Goal: Task Accomplishment & Management: Manage account settings

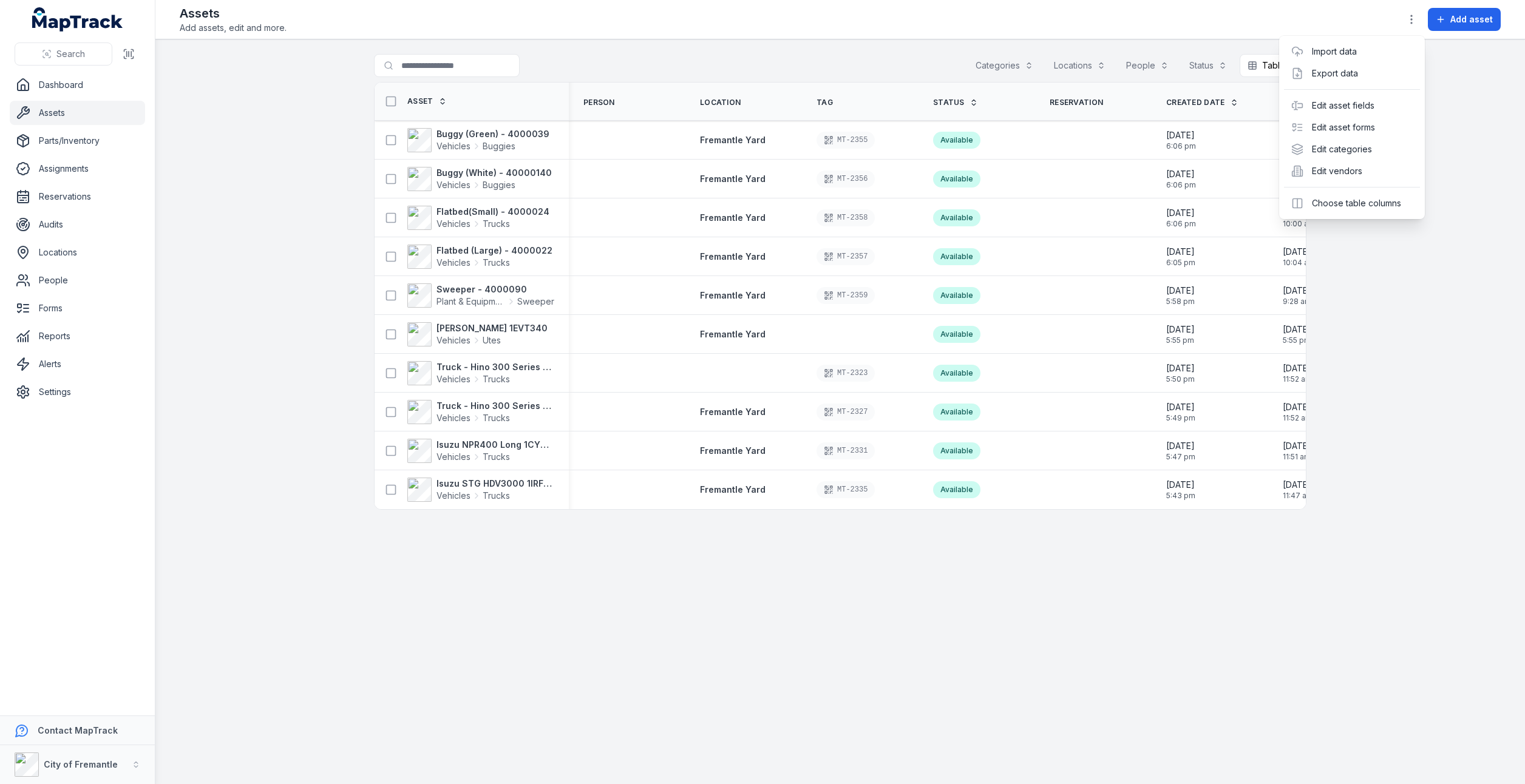
click at [757, 483] on div "Toggle Navigation Assets Add assets, edit and more. Add asset Search for assets…" at bounding box center [841, 392] width 1370 height 784
click at [722, 493] on span "Fremantle Yard" at bounding box center [732, 490] width 65 height 10
click at [722, 492] on span "Fremantle Yard" at bounding box center [732, 490] width 65 height 10
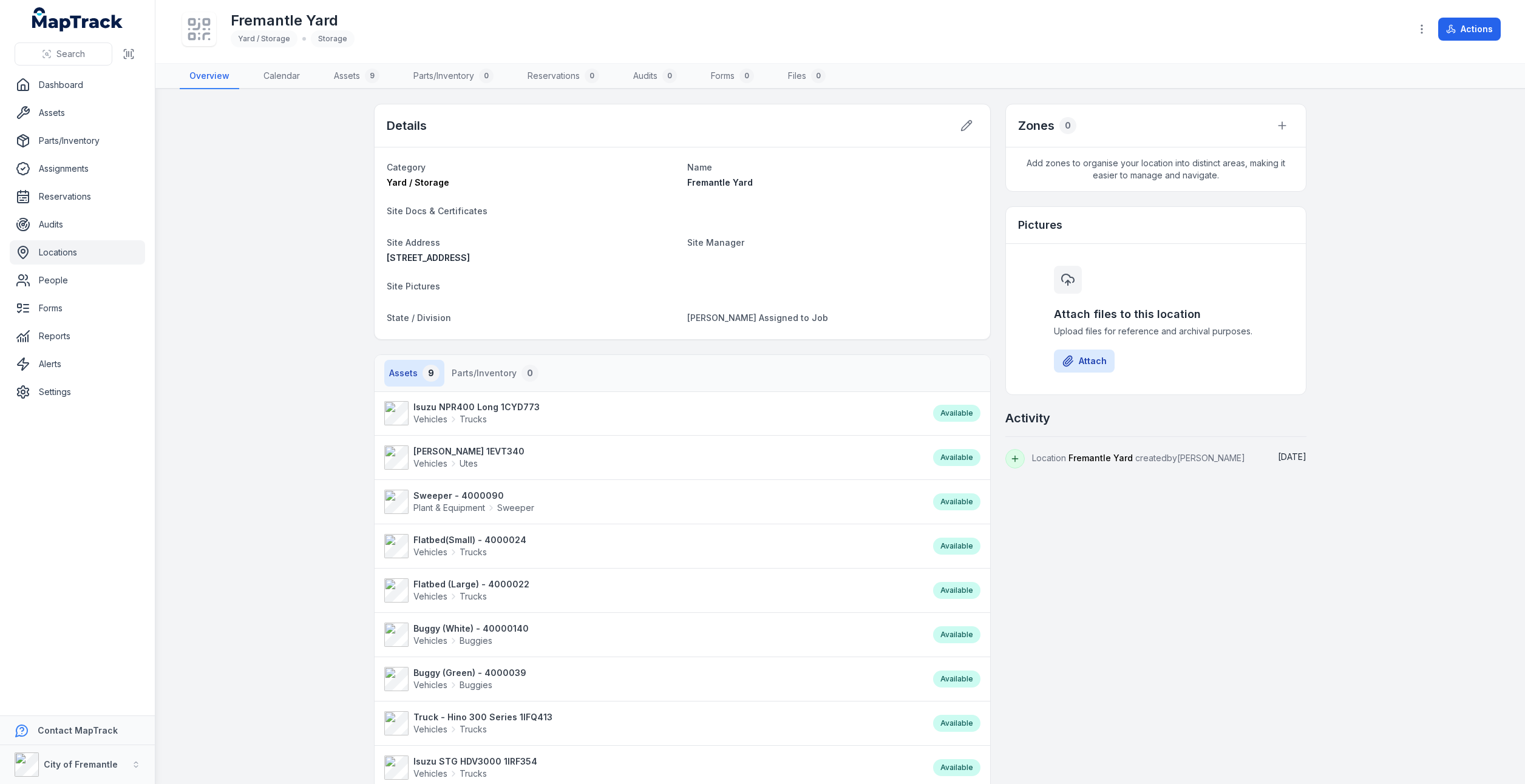
scroll to position [231, 0]
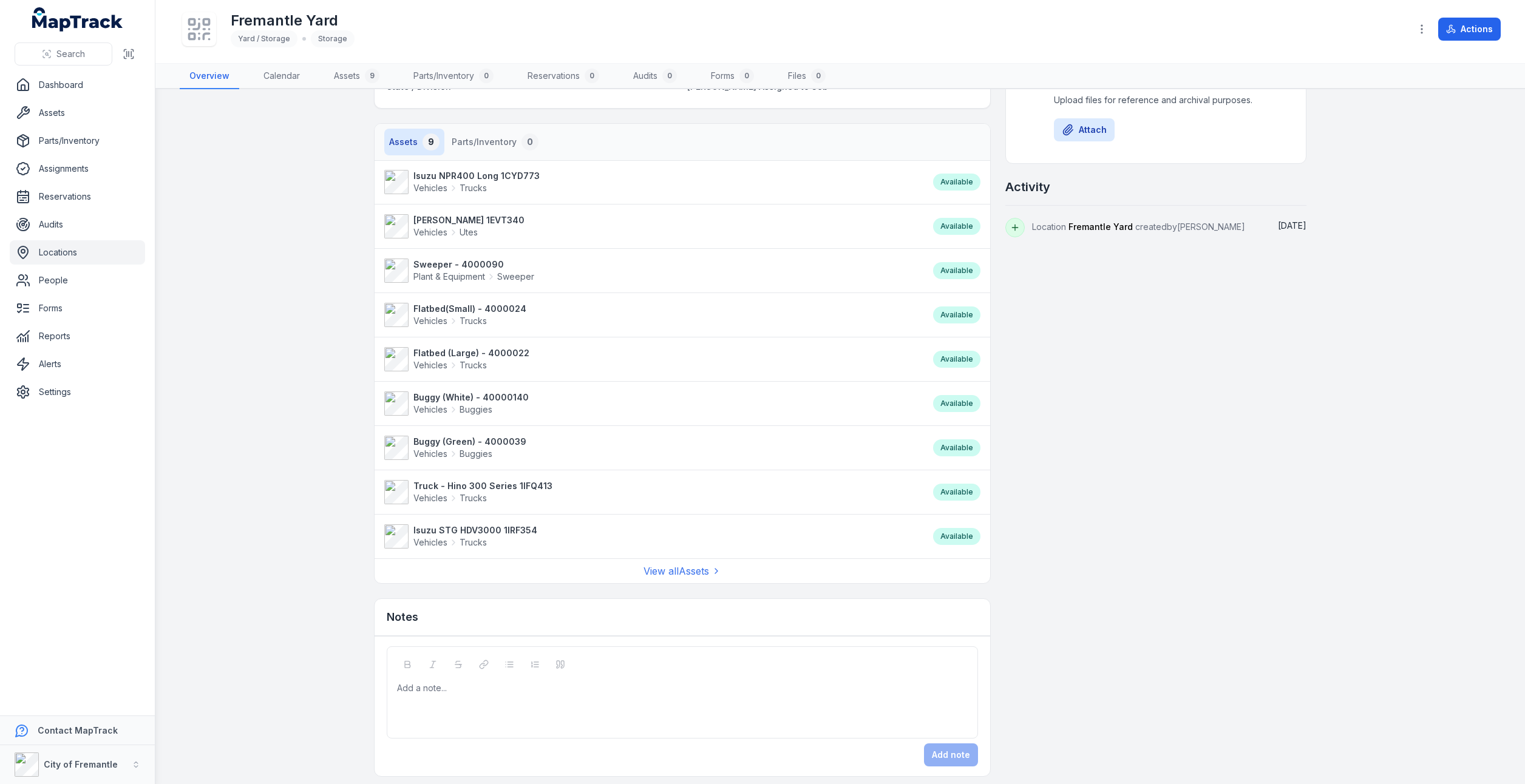
click at [556, 518] on li "Isuzu STG HDV3000 1IRF354 Vehicles Trucks Available" at bounding box center [682, 536] width 616 height 44
click at [554, 528] on link "Isuzu STG HDV3000 1IRF354 Vehicles Trucks" at bounding box center [652, 537] width 537 height 24
click at [554, 528] on link "Isuzu STG HDV3000 1IRF354 Vehicles Trucks" at bounding box center [652, 537] width 537 height 24
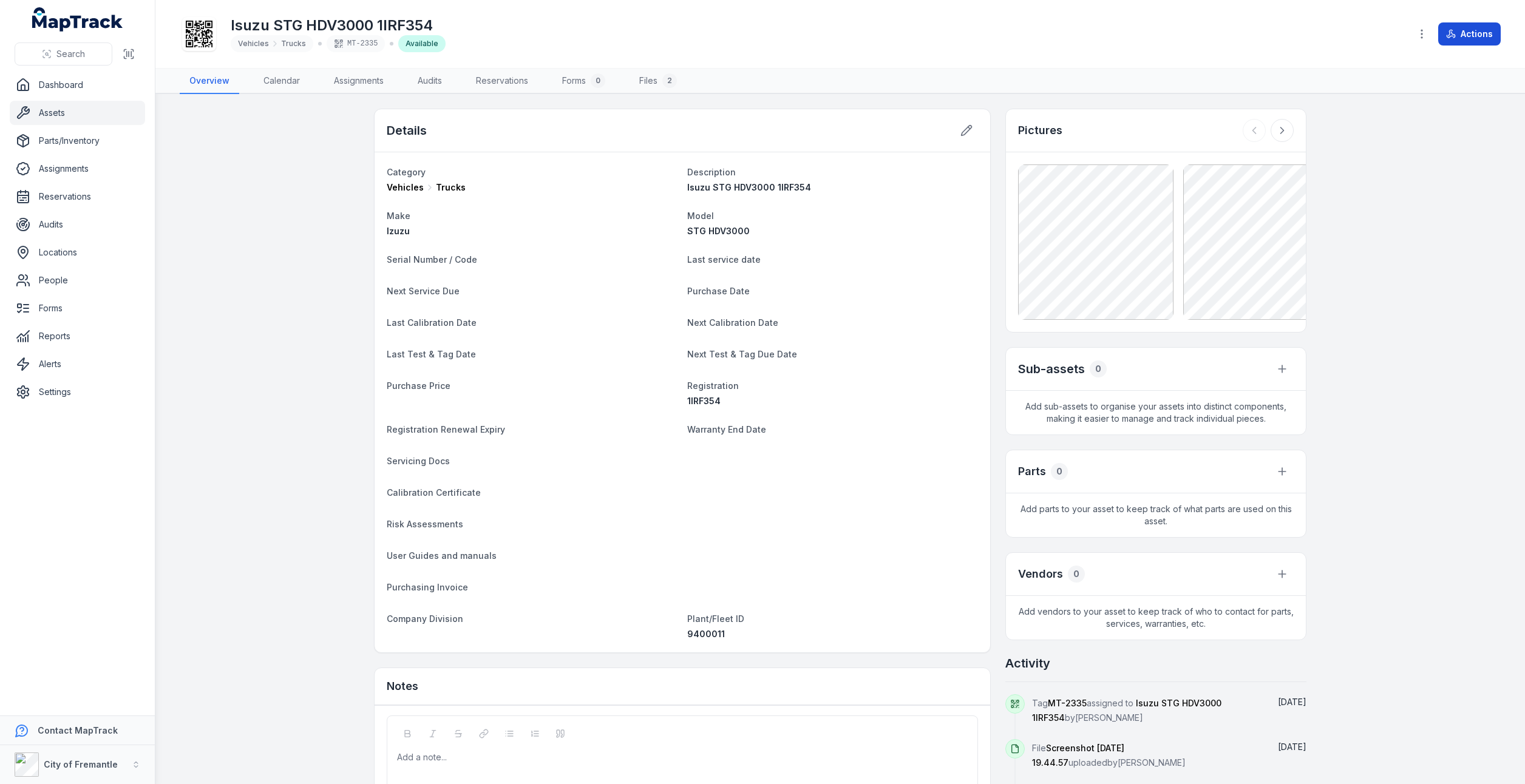
click at [1461, 41] on button "Actions" at bounding box center [1469, 34] width 62 height 23
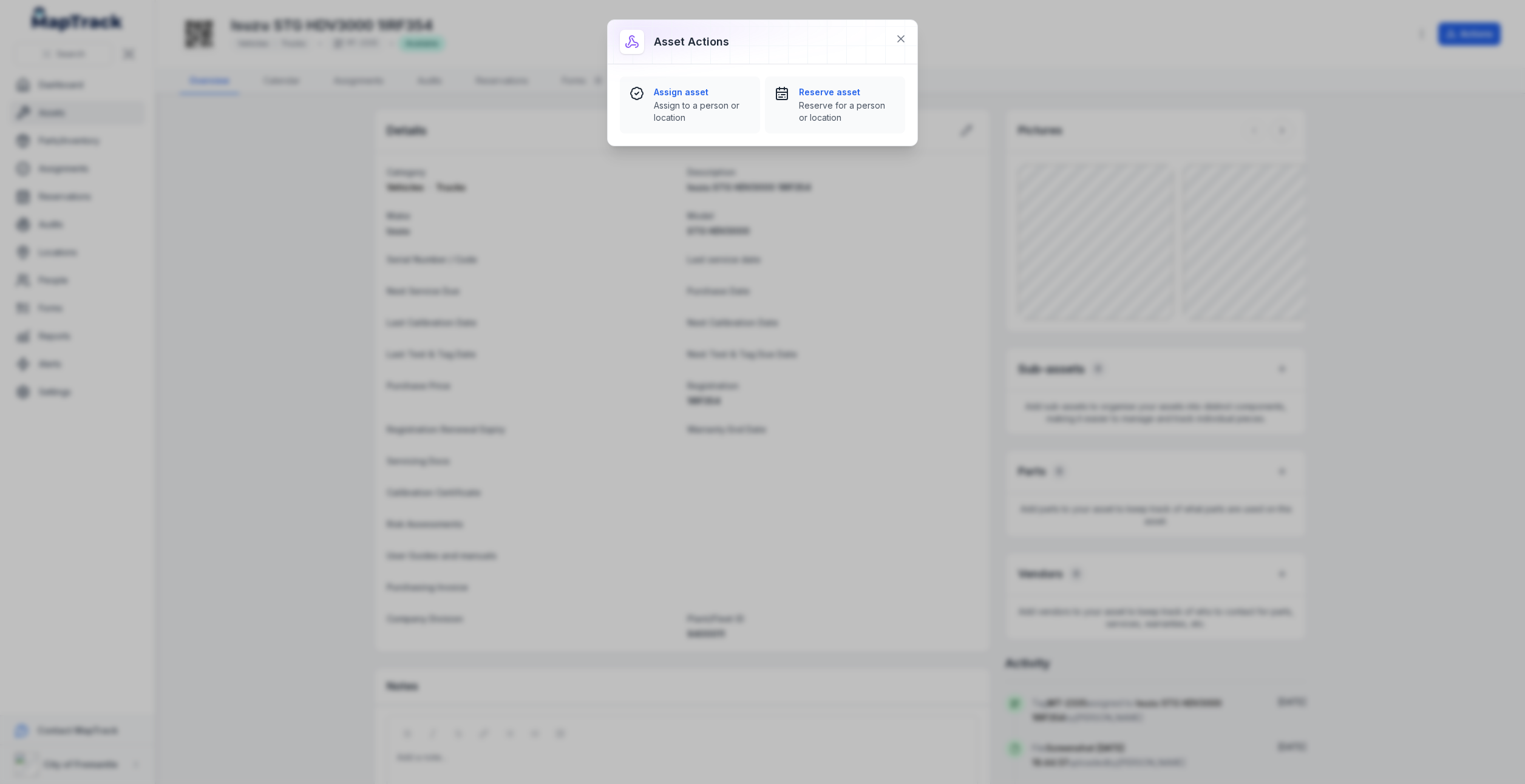
click at [1485, 160] on div "Asset actions Assign asset [GEOGRAPHIC_DATA] to a person or location Reserve as…" at bounding box center [762, 392] width 1525 height 784
click at [901, 37] on icon at bounding box center [901, 39] width 6 height 6
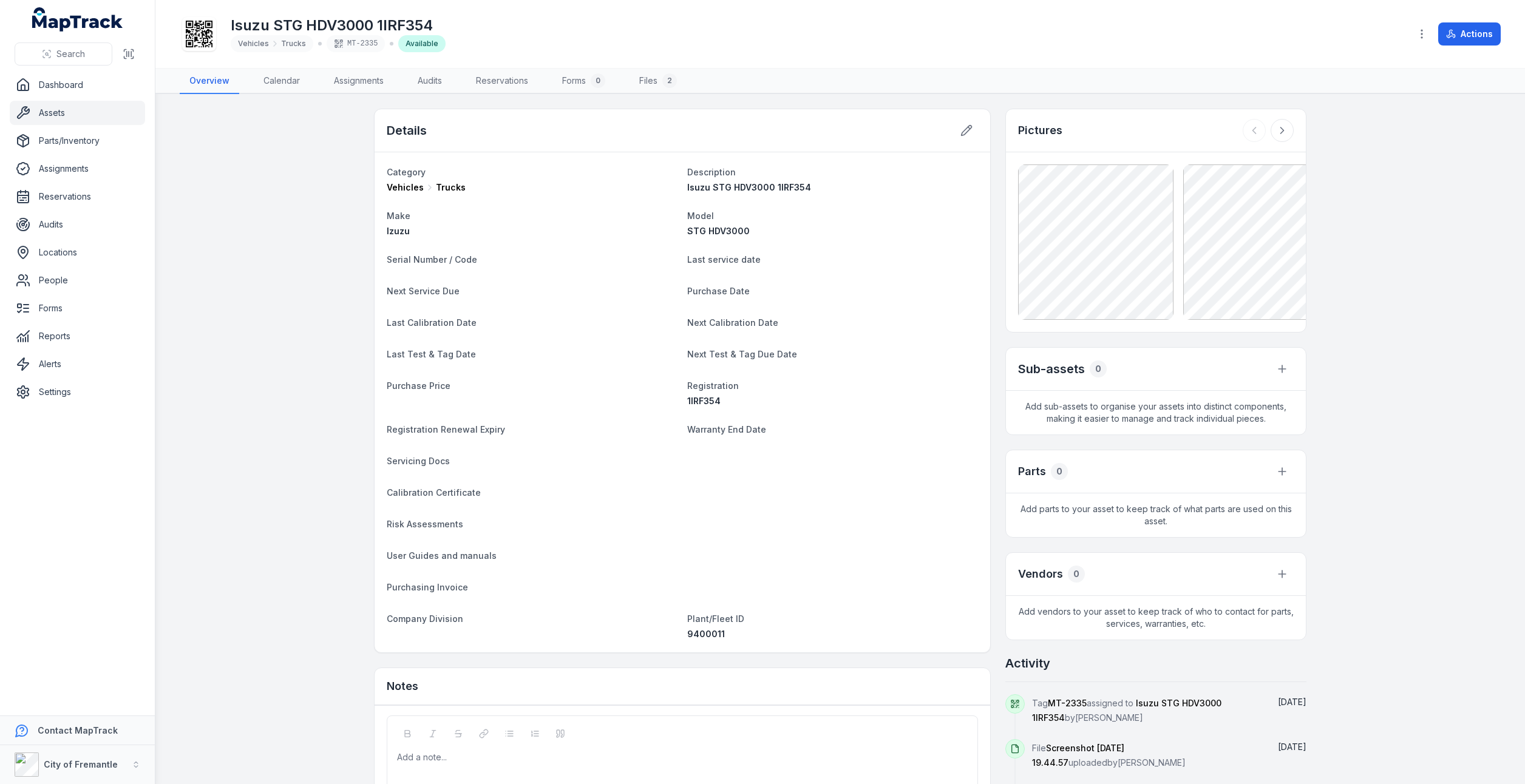
click at [368, 45] on div "MT-2335" at bounding box center [355, 43] width 58 height 17
click at [334, 40] on icon at bounding box center [338, 43] width 10 height 10
click at [584, 73] on link "Forms 0" at bounding box center [584, 81] width 62 height 26
click at [577, 84] on link "Forms 0" at bounding box center [584, 81] width 62 height 26
click at [654, 85] on link "Files 2" at bounding box center [659, 81] width 57 height 26
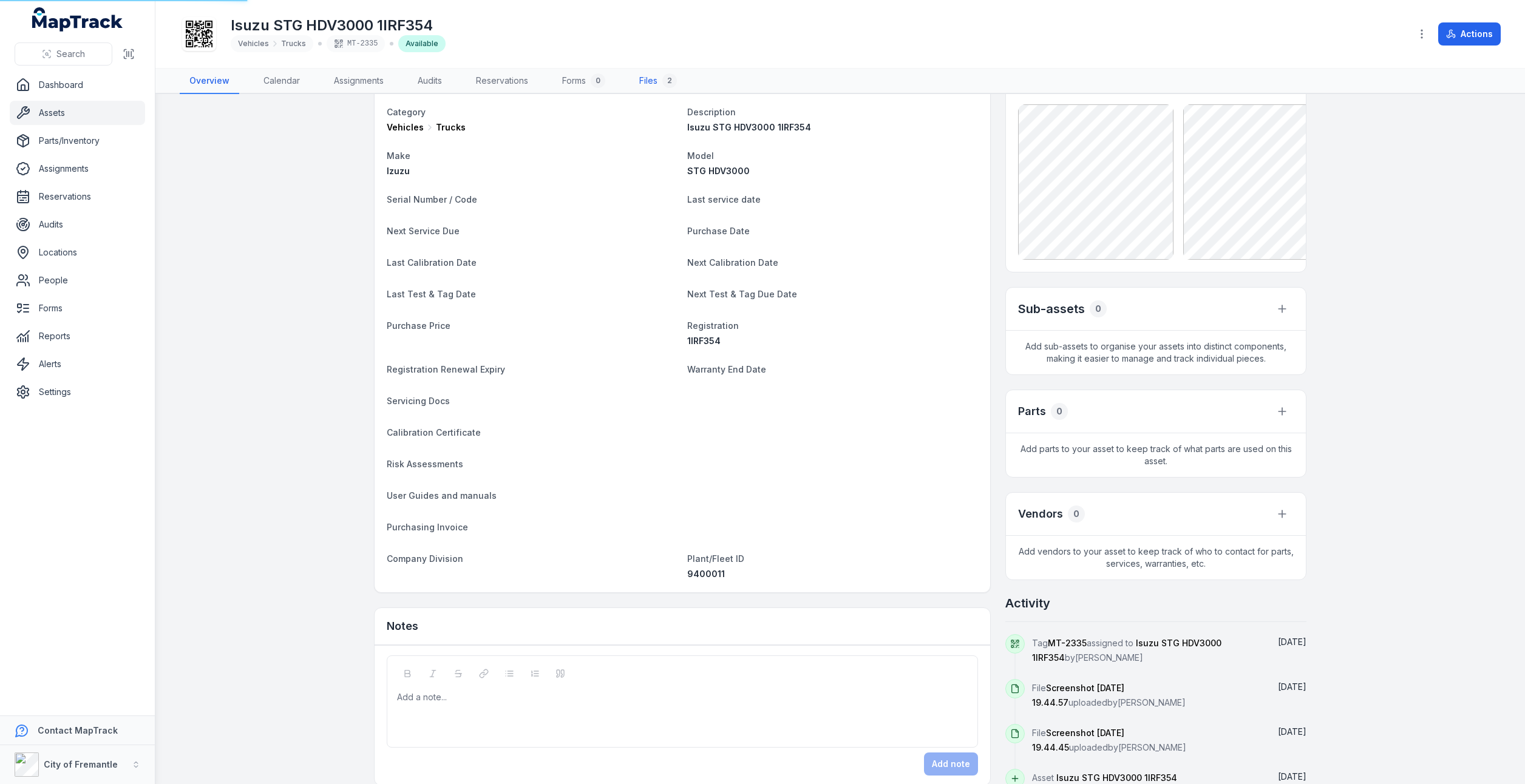
scroll to position [85, 0]
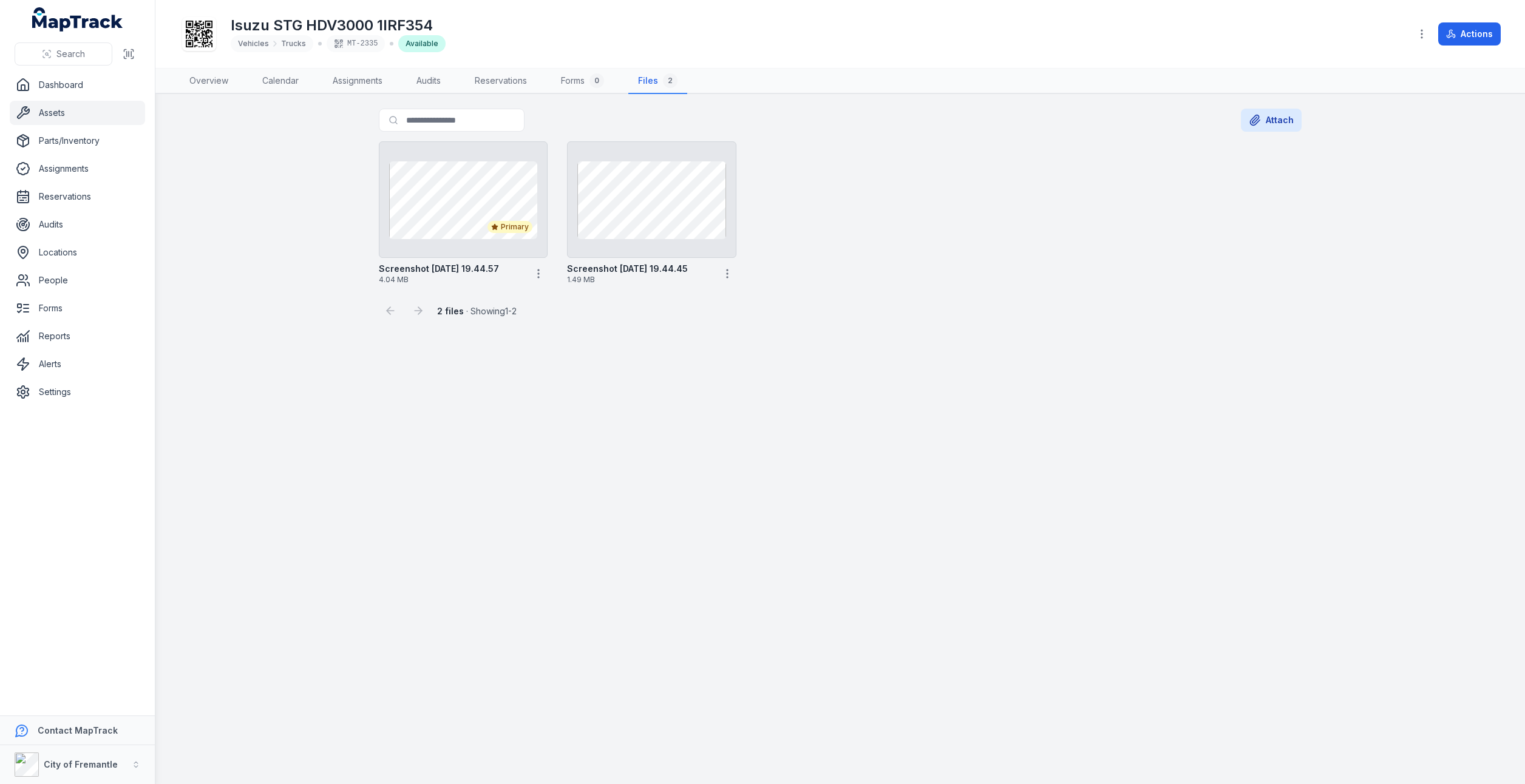
click at [344, 45] on div "MT-2335" at bounding box center [355, 43] width 58 height 17
click at [581, 87] on link "Forms 0" at bounding box center [582, 81] width 62 height 26
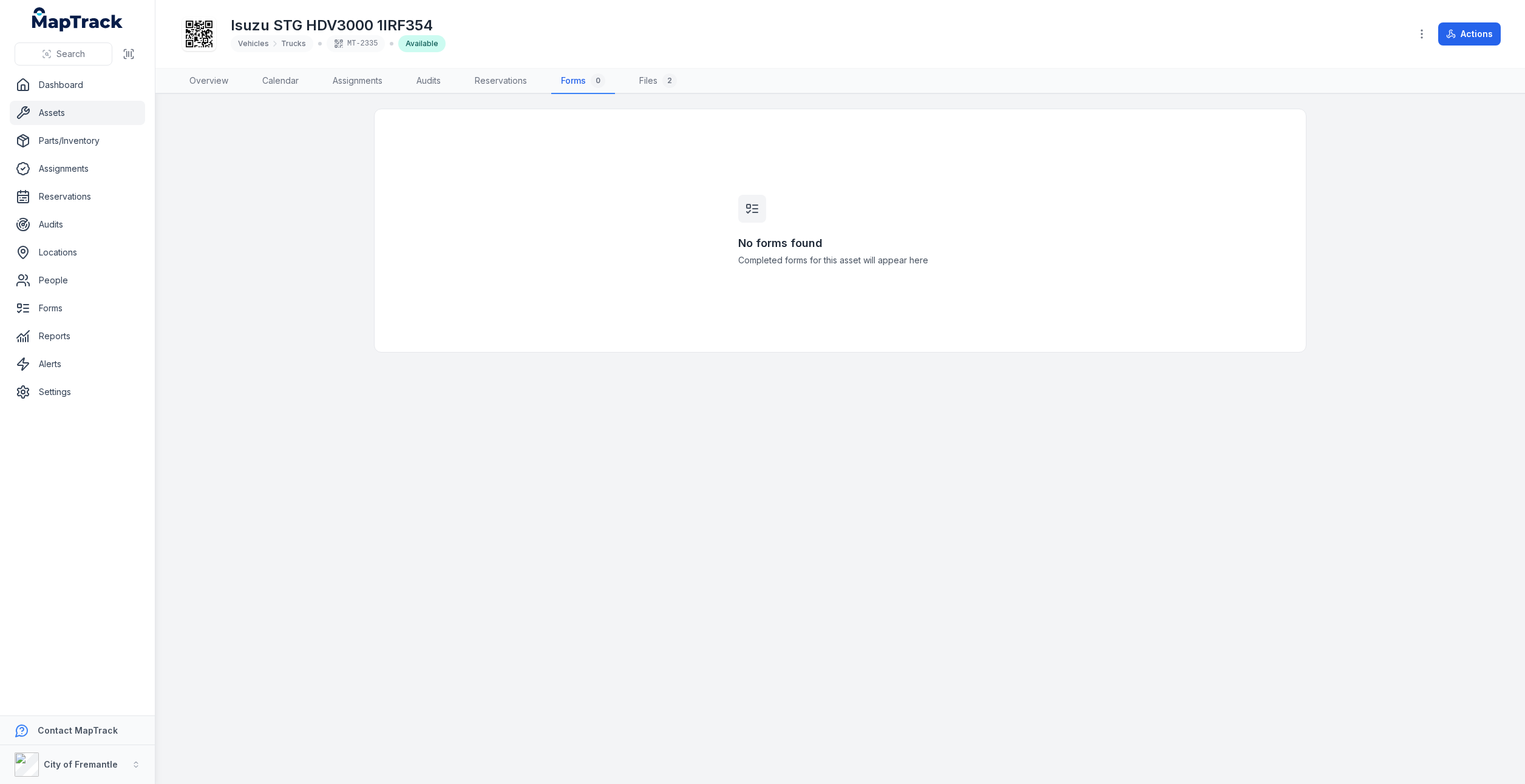
click at [760, 213] on div at bounding box center [753, 208] width 28 height 28
click at [1418, 27] on button "button" at bounding box center [1421, 34] width 23 height 23
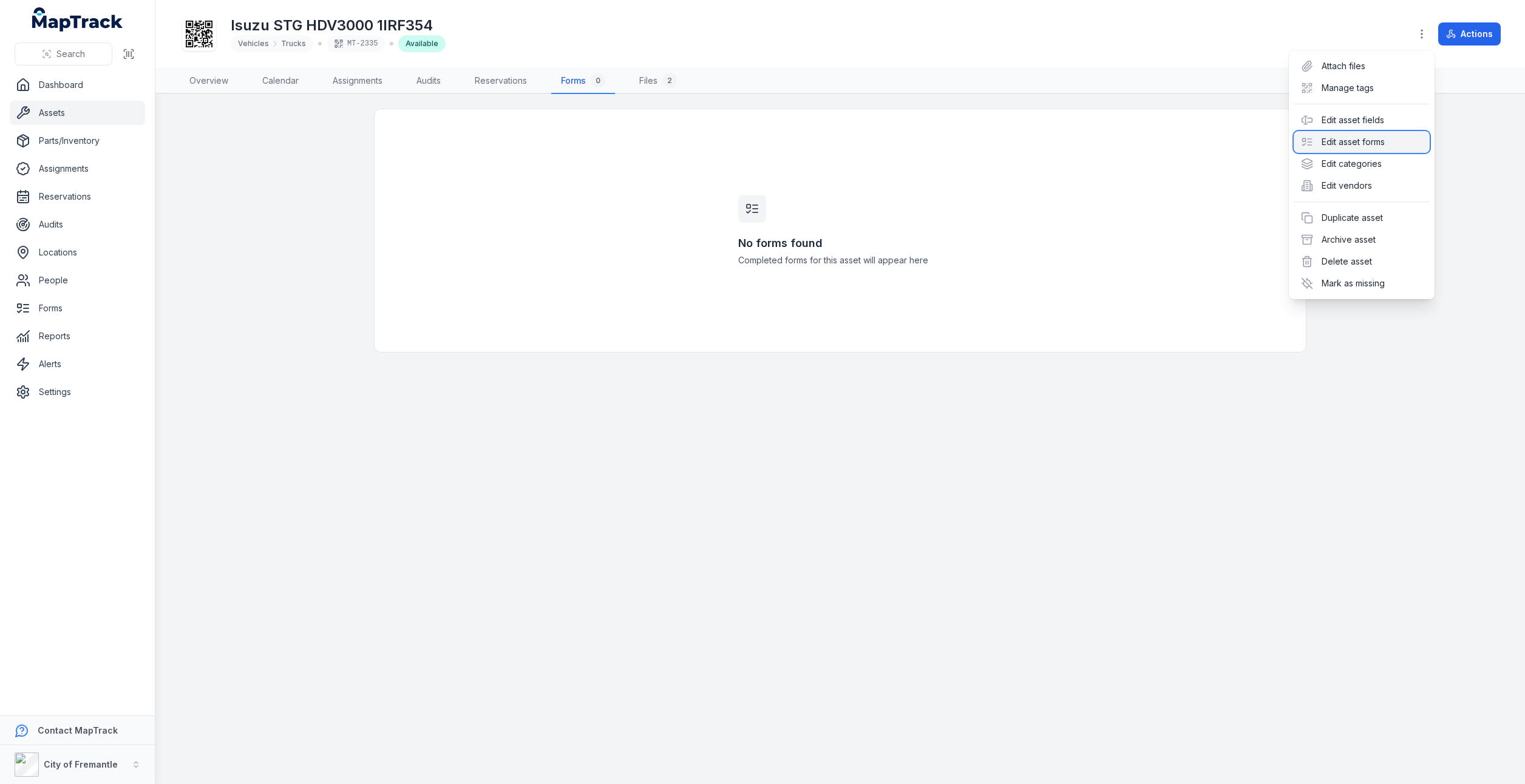
click at [1346, 147] on div "Edit asset forms" at bounding box center [1361, 142] width 136 height 22
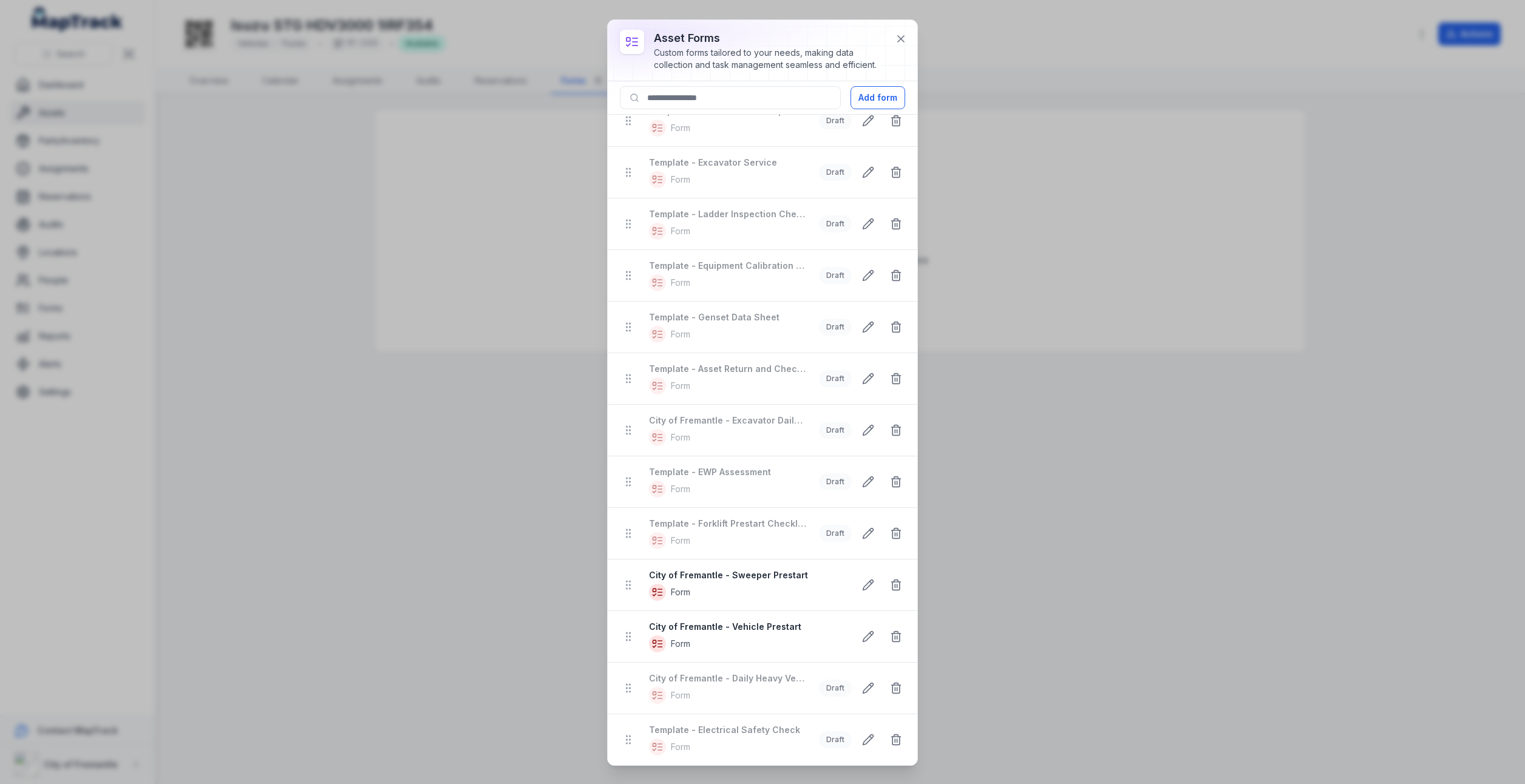
scroll to position [182, 0]
click at [759, 568] on div "City of Fremantle - Vehicle Prestart Form" at bounding box center [747, 577] width 195 height 32
click at [673, 570] on div "City of Fremantle - Vehicle Prestart Form" at bounding box center [747, 577] width 195 height 32
click at [658, 581] on icon at bounding box center [660, 581] width 4 height 0
click at [626, 573] on icon at bounding box center [629, 577] width 12 height 12
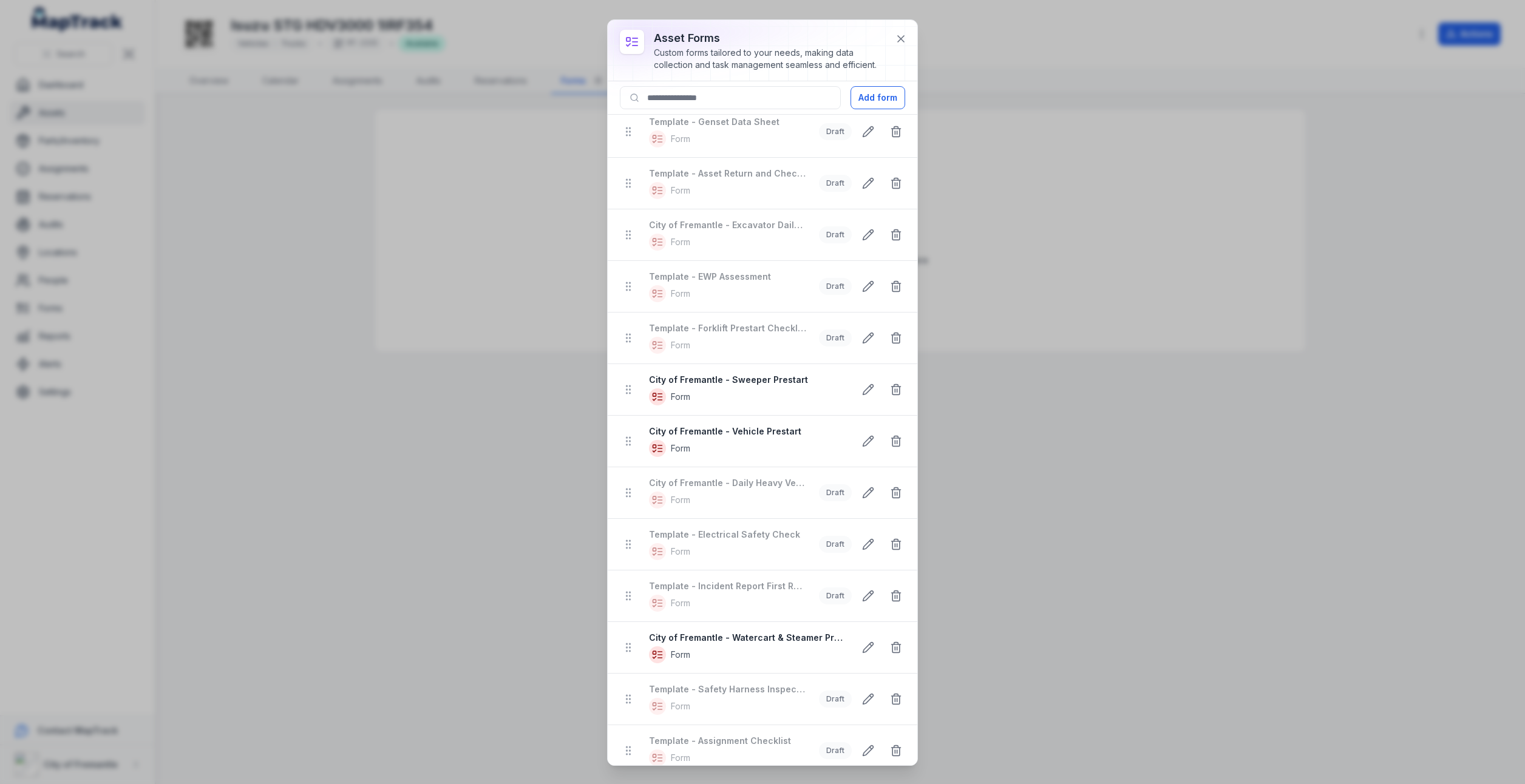
scroll to position [302, 0]
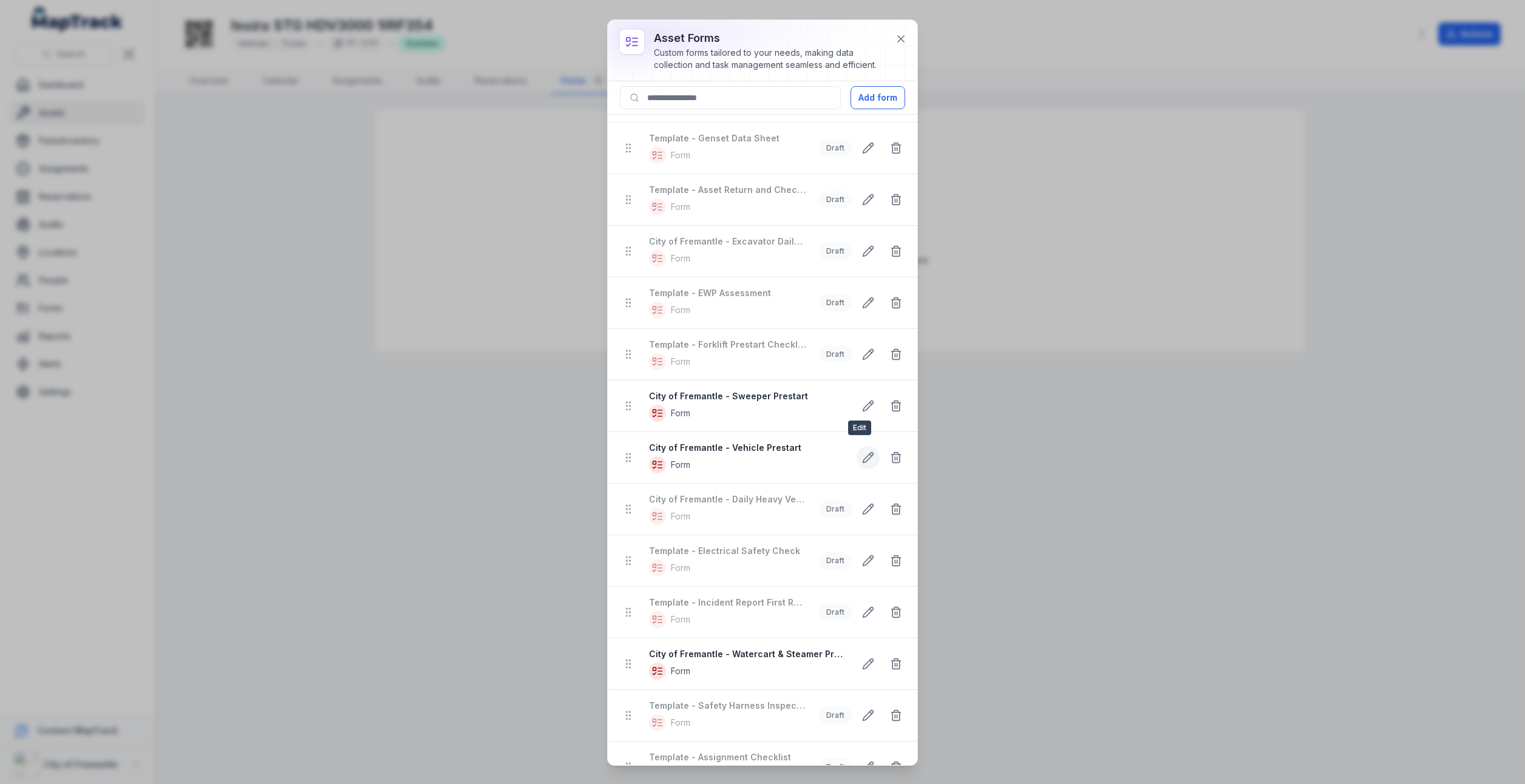
click at [862, 457] on icon at bounding box center [868, 457] width 12 height 12
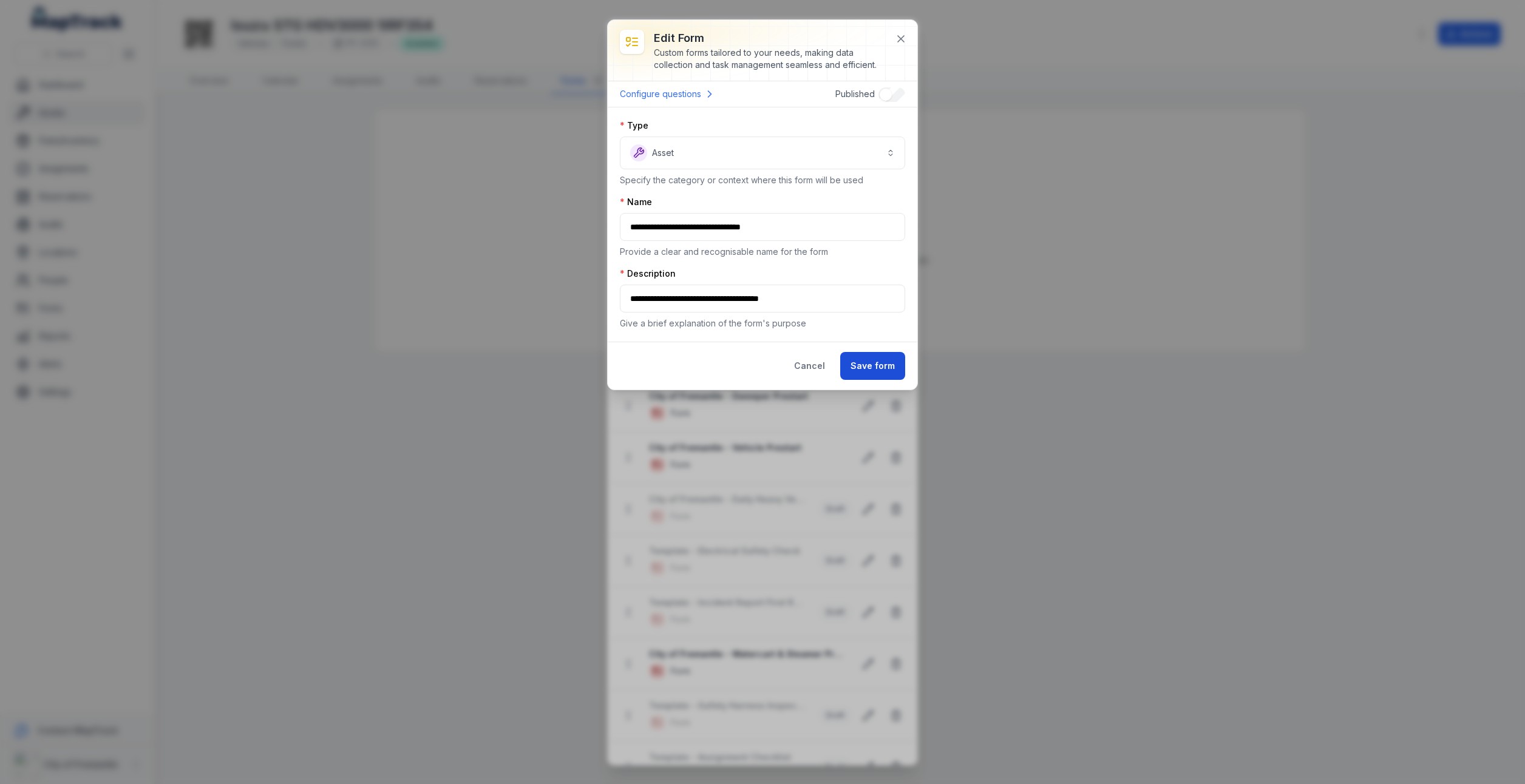
click at [866, 358] on button "Save form" at bounding box center [873, 366] width 65 height 28
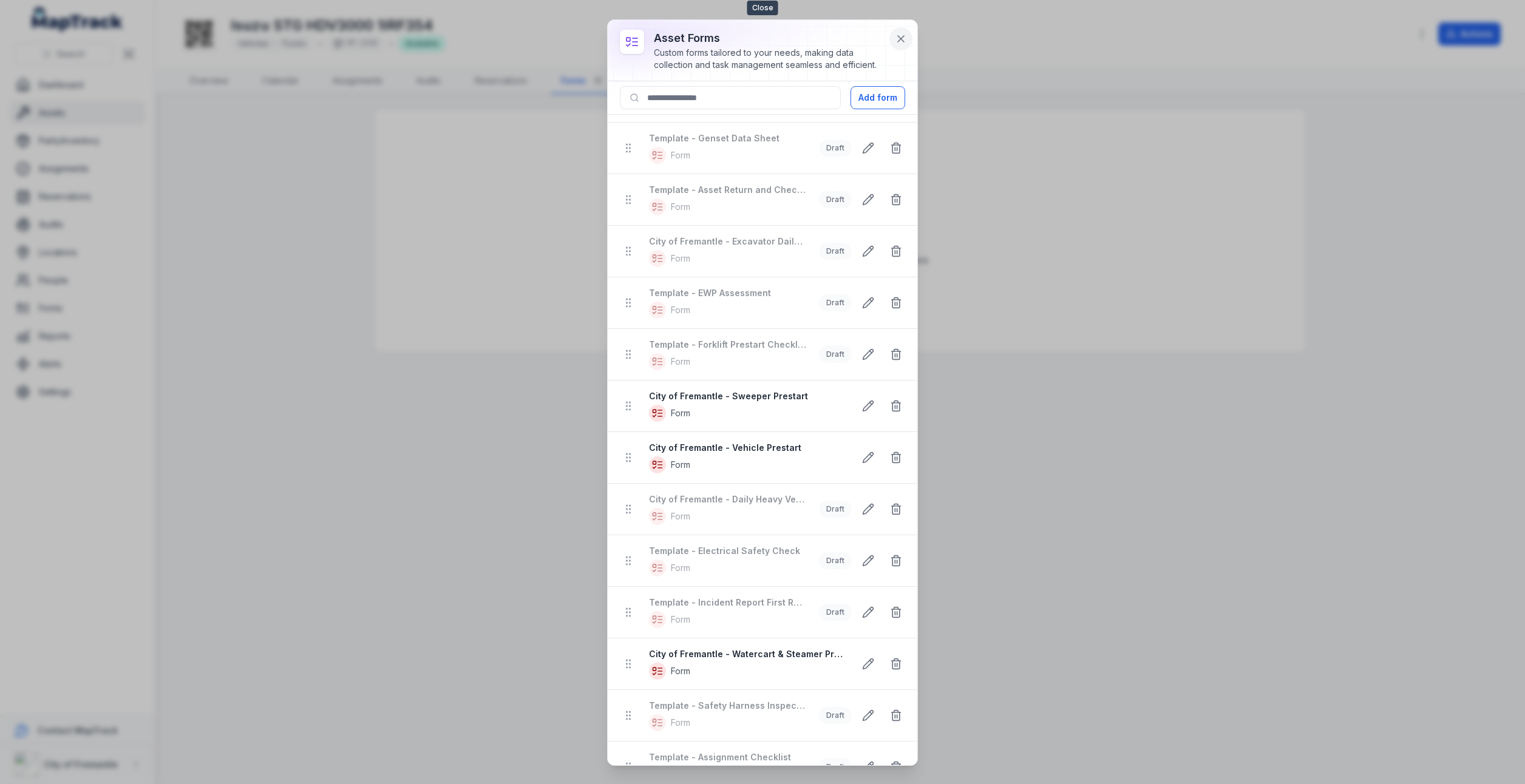
click at [902, 35] on icon at bounding box center [901, 39] width 12 height 12
